Goal: Task Accomplishment & Management: Manage account settings

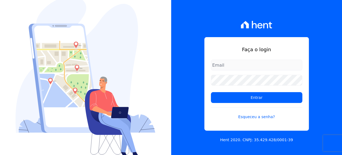
type input "[EMAIL_ADDRESS][PERSON_NAME][DOMAIN_NAME]"
click at [234, 106] on form "[EMAIL_ADDRESS][PERSON_NAME][DOMAIN_NAME] Entrar Esqueceu a senha?" at bounding box center [256, 93] width 91 height 67
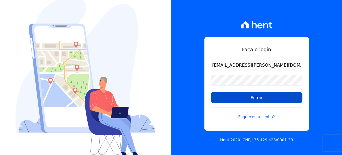
click at [234, 102] on input "Entrar" at bounding box center [256, 97] width 91 height 11
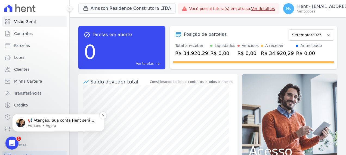
click at [81, 121] on p "📢 Atenção: Sua conta Hent será migrada para a Conta Arke! Estamos trazendo para…" at bounding box center [63, 120] width 70 height 5
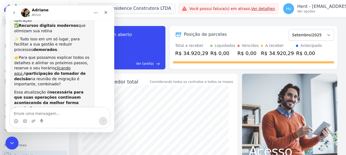
scroll to position [110, 0]
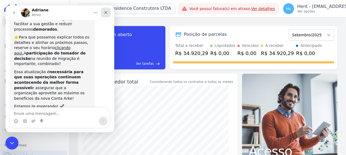
click at [108, 11] on div "Fechar" at bounding box center [106, 13] width 10 height 10
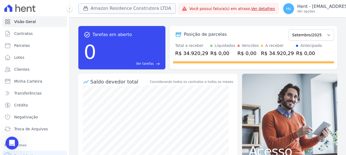
click at [116, 8] on button "Amazon Residence Construtora LTDA" at bounding box center [126, 8] width 97 height 10
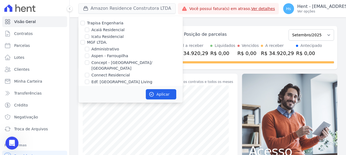
scroll to position [2231, 0]
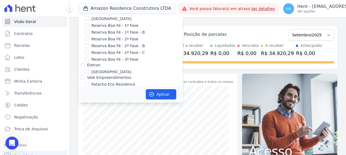
click at [86, 101] on input "Pau-Ferro Ecoresidence" at bounding box center [87, 103] width 4 height 4
checkbox input "true"
click at [157, 94] on button "Aplicar" at bounding box center [161, 94] width 30 height 10
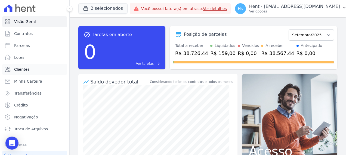
click at [31, 69] on link "Clientes" at bounding box center [34, 69] width 65 height 11
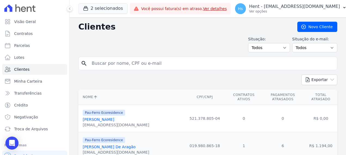
click at [99, 65] on input "search" at bounding box center [211, 63] width 246 height 11
drag, startPoint x: 151, startPoint y: 62, endPoint x: 139, endPoint y: 62, distance: 12.0
click at [139, 62] on input "[PERSON_NAME]" at bounding box center [211, 63] width 246 height 11
click at [117, 62] on input "[PERSON_NAME]" at bounding box center [211, 63] width 246 height 11
click at [120, 64] on input "[PERSON_NAME]" at bounding box center [211, 63] width 246 height 11
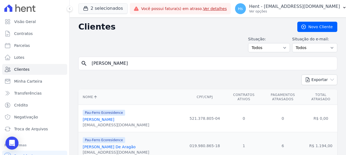
type input "[PERSON_NAME]"
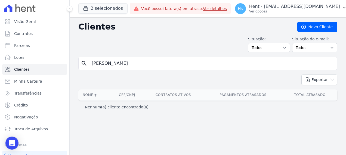
click at [122, 65] on input "[PERSON_NAME]" at bounding box center [211, 63] width 246 height 11
type input "[PERSON_NAME]"
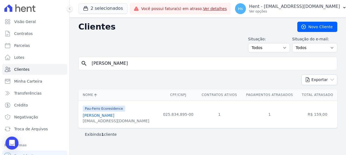
click at [112, 117] on link "[PERSON_NAME]" at bounding box center [99, 116] width 32 height 4
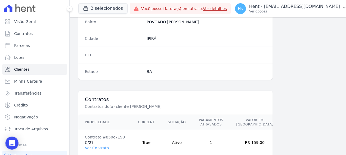
scroll to position [355, 0]
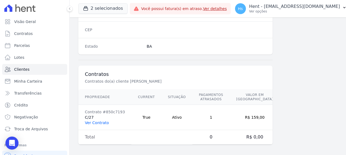
click at [93, 123] on link "Ver Contrato" at bounding box center [97, 123] width 24 height 4
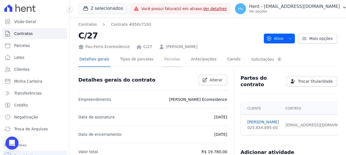
click at [163, 60] on link "Parcelas" at bounding box center [172, 60] width 18 height 14
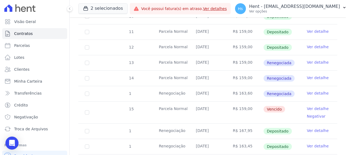
scroll to position [163, 0]
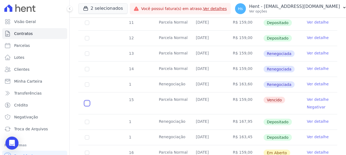
click at [87, 104] on input "checkbox" at bounding box center [87, 103] width 4 height 4
checkbox input "true"
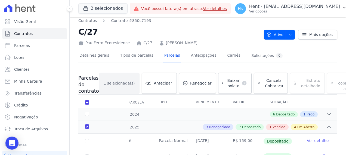
scroll to position [0, 0]
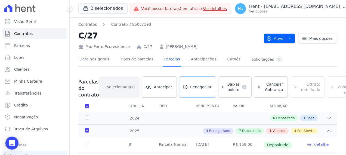
click at [190, 86] on span "Renegociar" at bounding box center [200, 87] width 21 height 5
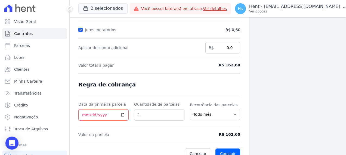
scroll to position [115, 0]
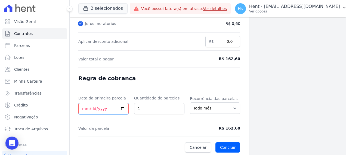
click at [124, 108] on input "Data da primeira parcela" at bounding box center [103, 108] width 50 height 11
type input "[DATE]"
click at [226, 146] on button "Concluir" at bounding box center [227, 148] width 25 height 10
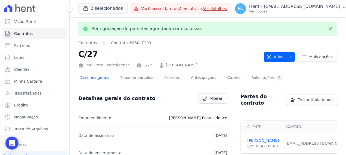
click at [166, 80] on link "Parcelas" at bounding box center [172, 78] width 18 height 14
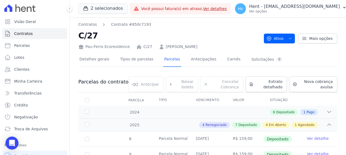
drag, startPoint x: 213, startPoint y: 43, endPoint x: 160, endPoint y: 48, distance: 52.4
click at [160, 48] on div "Pau-Ferro Ecoresidence C/27 [PERSON_NAME]" at bounding box center [168, 46] width 181 height 8
copy link "[PERSON_NAME]"
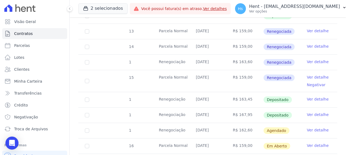
scroll to position [190, 0]
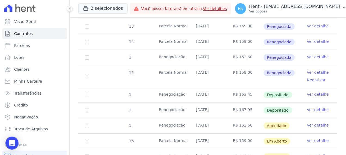
click at [311, 125] on link "Ver detalhe" at bounding box center [318, 125] width 22 height 5
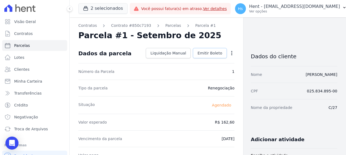
click at [210, 55] on span "Emitir Boleto" at bounding box center [209, 53] width 25 height 5
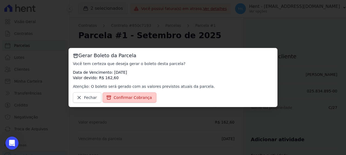
click at [138, 96] on span "Confirmar Cobrança" at bounding box center [133, 97] width 38 height 5
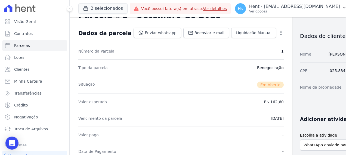
scroll to position [109, 0]
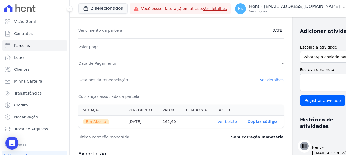
click at [217, 121] on link "Ver boleto" at bounding box center [226, 122] width 19 height 4
click at [329, 61] on select "WhatsApp enviado para o cliente Adicionar um comentário Ligação feita para o cl…" at bounding box center [330, 56] width 60 height 11
select select "charge"
click at [300, 56] on select "WhatsApp enviado para o cliente Adicionar um comentário Ligação feita para o cl…" at bounding box center [330, 56] width 60 height 11
click at [300, 84] on textarea "Escreva uma nota" at bounding box center [330, 82] width 60 height 17
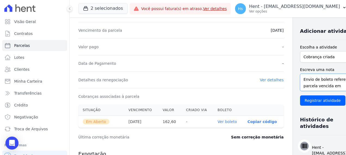
click at [312, 84] on textarea "Envio de boleto referente a parcela vencida em" at bounding box center [330, 82] width 60 height 17
click at [311, 85] on textarea "Envio de boleto referente a parcela vencida em" at bounding box center [330, 82] width 60 height 17
click at [309, 85] on textarea "Envio de boleto referente a parcela vencida em" at bounding box center [330, 82] width 60 height 17
click at [327, 91] on textarea "Envio de boleto para pagamento em [DATE], referente a parcela vencida em" at bounding box center [330, 82] width 60 height 17
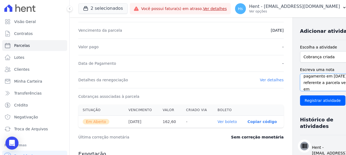
scroll to position [13, 0]
click at [300, 90] on textarea "Envio de boleto para pagamento em [DATE], referente a parcela vencida em" at bounding box center [330, 82] width 60 height 17
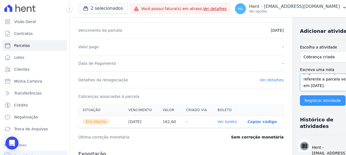
type textarea "Envio de boleto para pagamento em [DATE], referente a parcela vencida em [DATE]."
click at [300, 105] on input "Registrar atividade" at bounding box center [322, 101] width 45 height 10
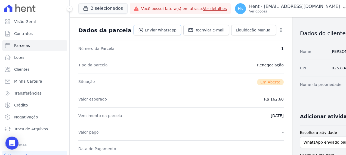
scroll to position [0, 0]
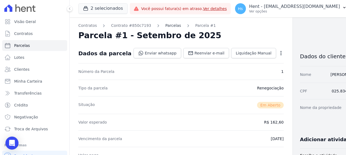
click at [169, 27] on link "Parcelas" at bounding box center [173, 26] width 16 height 6
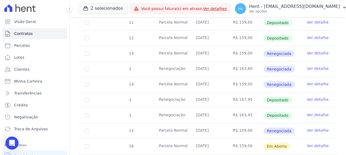
scroll to position [136, 0]
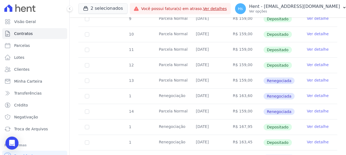
click at [314, 62] on link "Ver detalhe" at bounding box center [318, 64] width 22 height 5
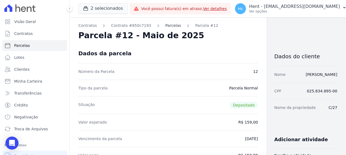
click at [166, 27] on link "Parcelas" at bounding box center [173, 26] width 16 height 6
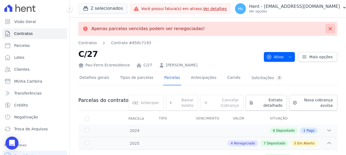
click at [328, 30] on icon at bounding box center [329, 28] width 5 height 5
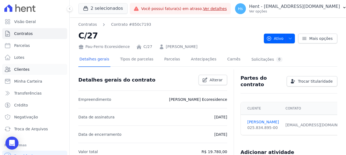
click at [30, 71] on link "Clientes" at bounding box center [34, 69] width 65 height 11
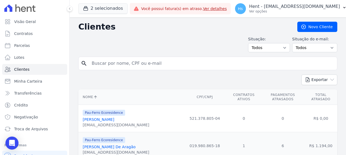
scroll to position [27, 0]
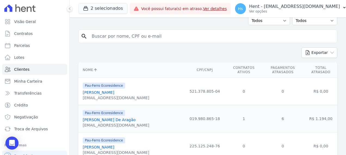
click at [112, 39] on input "search" at bounding box center [211, 36] width 246 height 11
type input "Elienne"
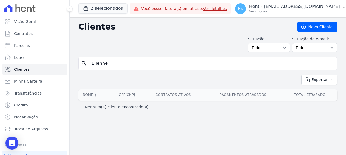
click at [105, 65] on input "Elienne" at bounding box center [211, 63] width 246 height 11
click at [103, 65] on input "Elienne" at bounding box center [211, 63] width 246 height 11
type input "Eliene"
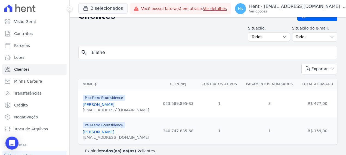
scroll to position [17, 0]
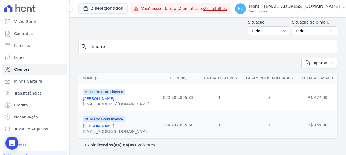
click at [111, 99] on link "[PERSON_NAME]" at bounding box center [99, 99] width 32 height 4
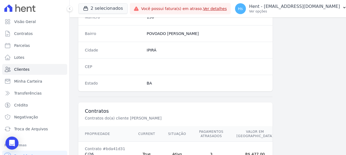
scroll to position [355, 0]
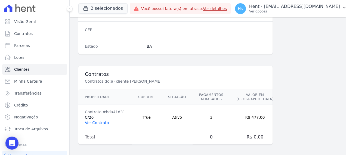
click at [100, 122] on link "Ver Contrato" at bounding box center [97, 123] width 24 height 4
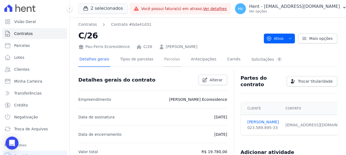
click at [169, 62] on link "Parcelas" at bounding box center [172, 60] width 18 height 14
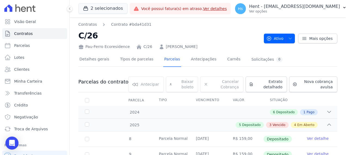
scroll to position [27, 0]
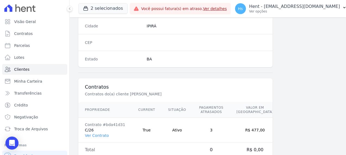
scroll to position [355, 0]
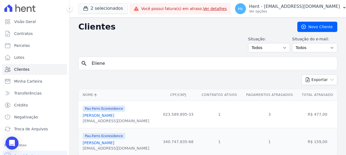
click at [119, 66] on input "Eliene" at bounding box center [211, 63] width 246 height 11
type input "[PERSON_NAME]"
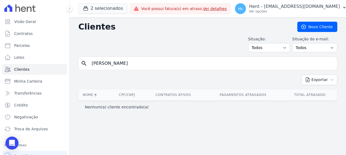
click at [165, 66] on input "[PERSON_NAME]" at bounding box center [211, 63] width 246 height 11
type input "[PERSON_NAME]"
click at [165, 66] on input "[PERSON_NAME]" at bounding box center [211, 63] width 246 height 11
type input "E"
drag, startPoint x: 5, startPoint y: 0, endPoint x: 135, endPoint y: 40, distance: 136.3
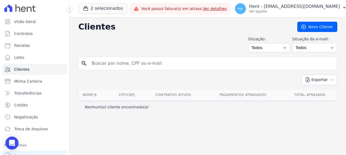
click at [135, 40] on div "Situação: Todos Adimplentes Inadimplentes Situação do e-mail: Todos Confirmado …" at bounding box center [207, 44] width 259 height 16
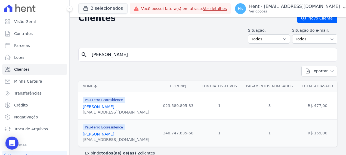
scroll to position [17, 0]
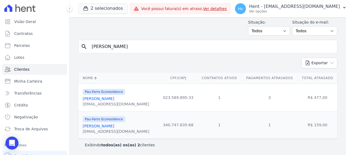
click at [101, 99] on link "[PERSON_NAME]" at bounding box center [99, 99] width 32 height 4
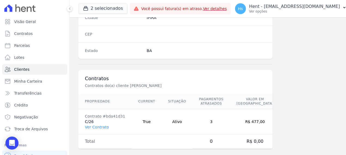
scroll to position [353, 0]
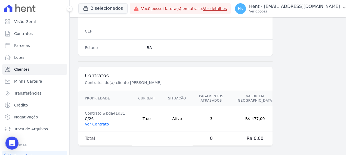
click at [98, 122] on link "Ver Contrato" at bounding box center [97, 124] width 24 height 4
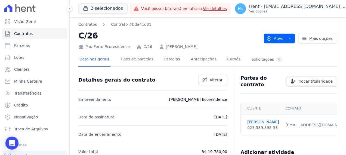
click at [155, 62] on div "Detalhes gerais Tipos de parcelas [GEOGRAPHIC_DATA] Antecipações Carnês Solicit…" at bounding box center [180, 60] width 205 height 14
click at [163, 62] on link "Parcelas" at bounding box center [172, 60] width 18 height 14
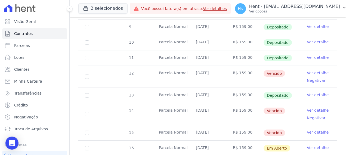
scroll to position [109, 0]
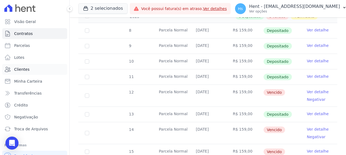
click at [21, 66] on link "Clientes" at bounding box center [34, 69] width 65 height 11
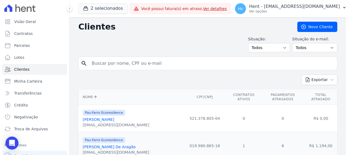
click at [103, 64] on input "search" at bounding box center [211, 63] width 246 height 11
type input "[PERSON_NAME]"
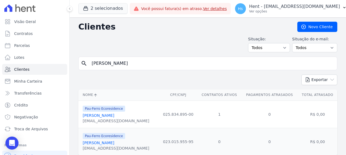
click at [113, 116] on link "[PERSON_NAME]" at bounding box center [99, 116] width 32 height 4
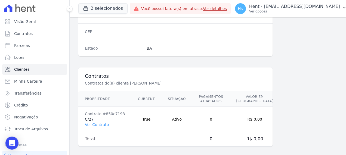
scroll to position [355, 0]
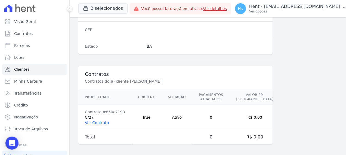
click at [95, 122] on link "Ver Contrato" at bounding box center [97, 123] width 24 height 4
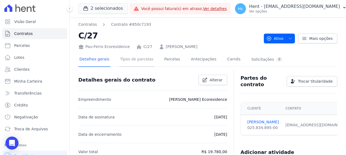
click at [133, 63] on link "Tipos de parcelas" at bounding box center [136, 60] width 35 height 14
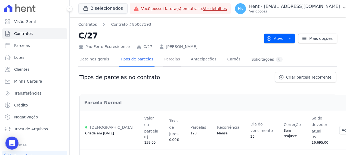
click at [163, 61] on link "Parcelas" at bounding box center [172, 60] width 18 height 14
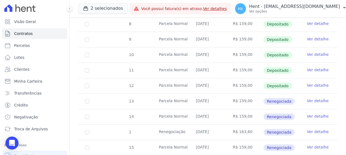
scroll to position [137, 0]
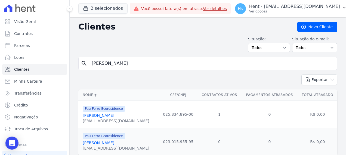
click at [114, 60] on input "[PERSON_NAME]" at bounding box center [211, 63] width 246 height 11
type input "Eliene"
click at [109, 115] on link "[PERSON_NAME]" at bounding box center [99, 116] width 32 height 4
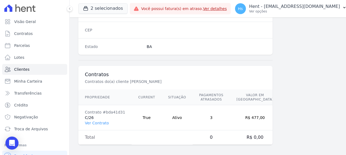
scroll to position [355, 0]
click at [96, 121] on link "Ver Contrato" at bounding box center [97, 123] width 24 height 4
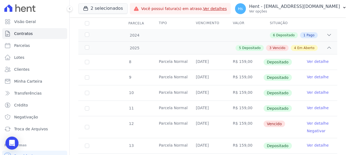
scroll to position [109, 0]
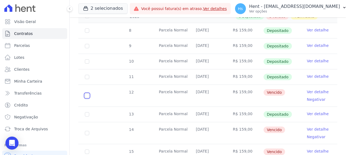
click at [86, 94] on input "checkbox" at bounding box center [87, 96] width 4 height 4
checkbox input "true"
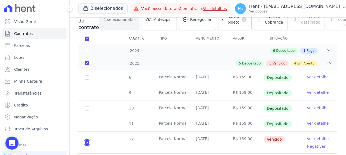
scroll to position [33, 0]
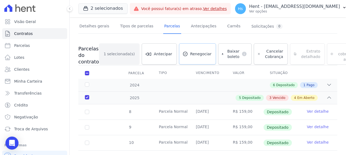
click at [185, 58] on link "Renegociar" at bounding box center [197, 53] width 37 height 21
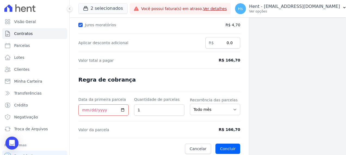
scroll to position [115, 0]
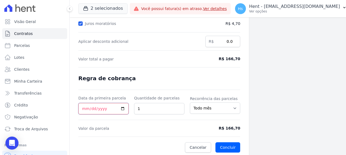
click at [123, 110] on input "Data da primeira parcela" at bounding box center [103, 108] width 50 height 11
type input "[DATE]"
click at [220, 143] on button "Concluir" at bounding box center [227, 148] width 25 height 10
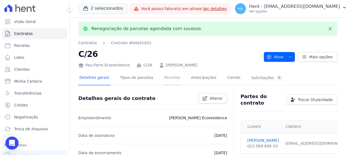
click at [166, 79] on link "Parcelas" at bounding box center [172, 78] width 18 height 14
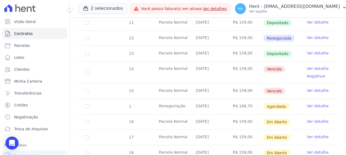
scroll to position [190, 0]
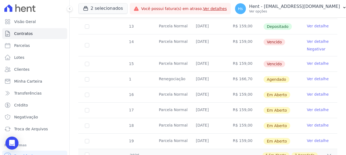
click at [309, 78] on link "Ver detalhe" at bounding box center [318, 78] width 22 height 5
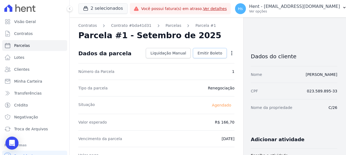
click at [208, 53] on span "Emitir Boleto" at bounding box center [209, 53] width 25 height 5
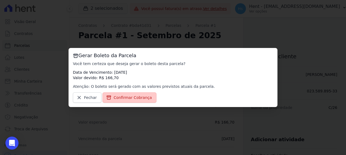
click at [140, 99] on span "Confirmar Cobrança" at bounding box center [133, 97] width 38 height 5
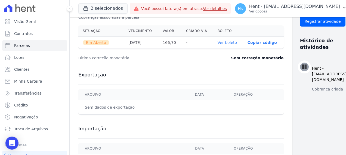
scroll to position [190, 0]
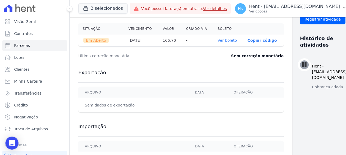
click at [219, 41] on link "Ver boleto" at bounding box center [226, 40] width 19 height 4
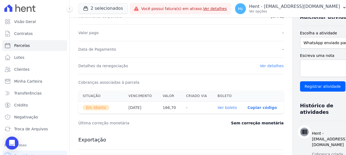
scroll to position [136, 0]
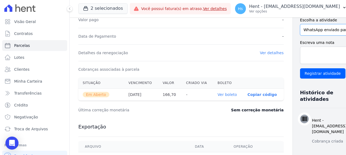
click at [300, 36] on select "WhatsApp enviado para o cliente Adicionar um comentário Ligação feita para o cl…" at bounding box center [330, 29] width 60 height 11
select select "charge"
click at [300, 29] on select "WhatsApp enviado para o cliente Adicionar um comentário Ligação feita para o cl…" at bounding box center [330, 29] width 60 height 11
click at [300, 58] on textarea "Escreva uma nota" at bounding box center [330, 55] width 60 height 17
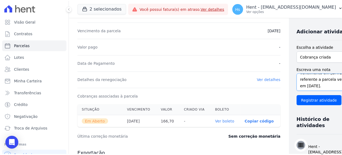
scroll to position [20, 0]
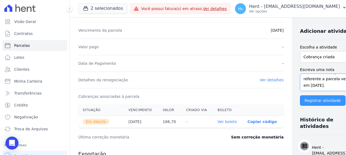
type textarea "Envio de boleto com vencimento em [DATE], referente a parcela vencida em [DATE]."
click at [300, 106] on input "Registrar atividade" at bounding box center [322, 101] width 45 height 10
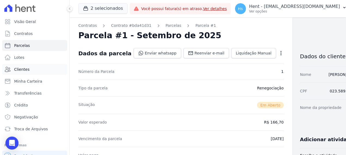
click at [23, 69] on span "Clientes" at bounding box center [21, 69] width 15 height 5
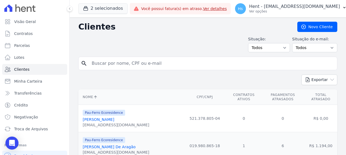
click at [107, 64] on input "search" at bounding box center [211, 63] width 246 height 11
type input "[PERSON_NAME]"
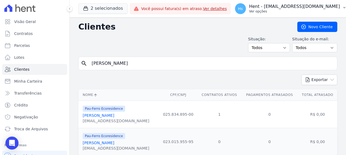
click at [341, 5] on button "Hs Hent - [EMAIL_ADDRESS][DOMAIN_NAME] Ver opções" at bounding box center [290, 8] width 120 height 15
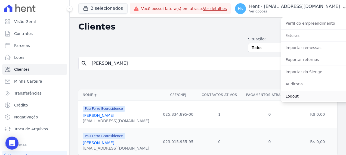
click at [300, 97] on link "Logout" at bounding box center [316, 97] width 70 height 10
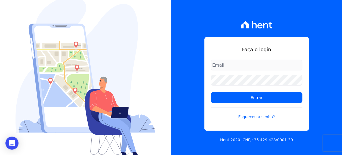
type input "[EMAIL_ADDRESS][DOMAIN_NAME]"
